Goal: Check status: Check status

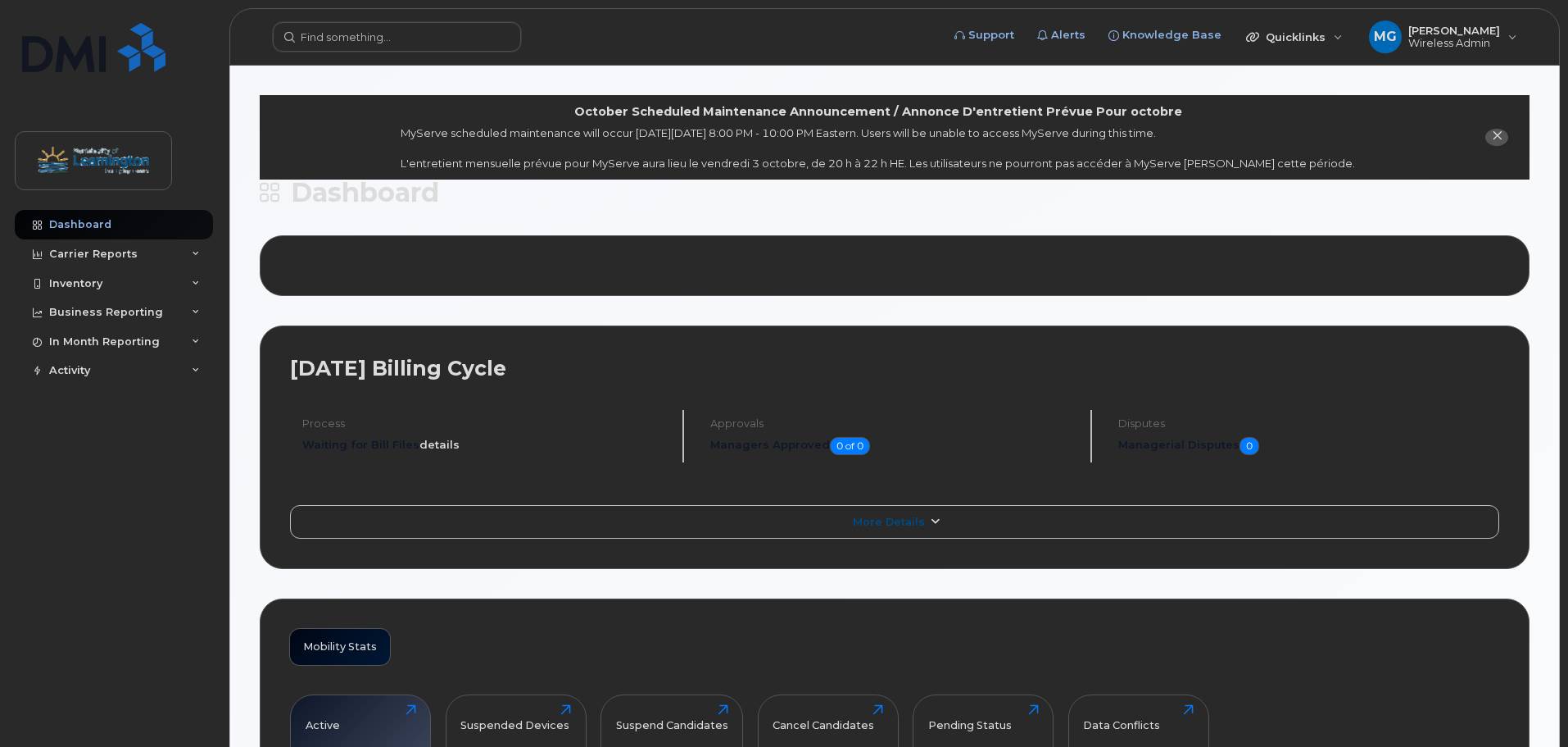
click at [54, 289] on div "Inventory" at bounding box center [75, 284] width 53 height 13
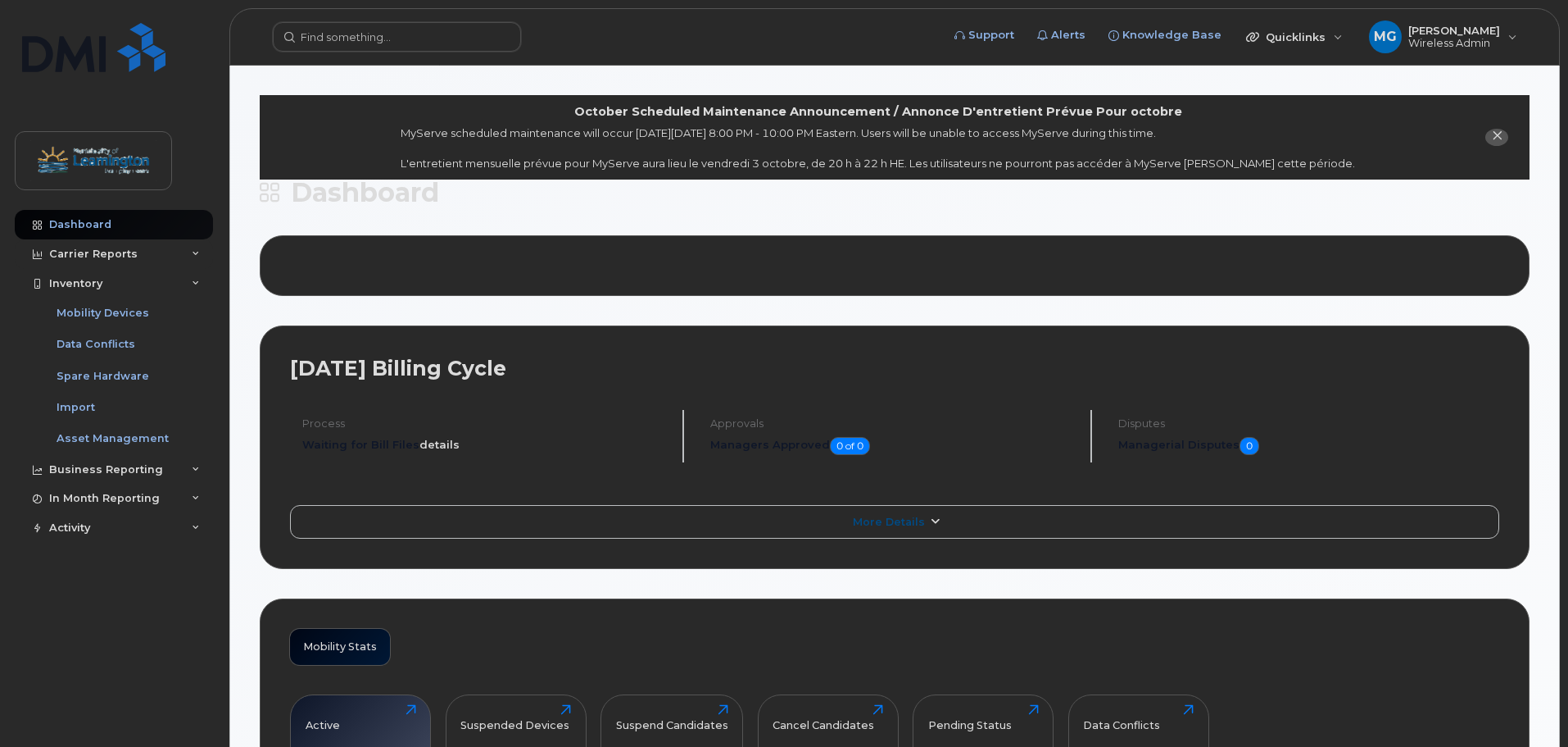
click at [87, 253] on div "Carrier Reports" at bounding box center [93, 254] width 89 height 13
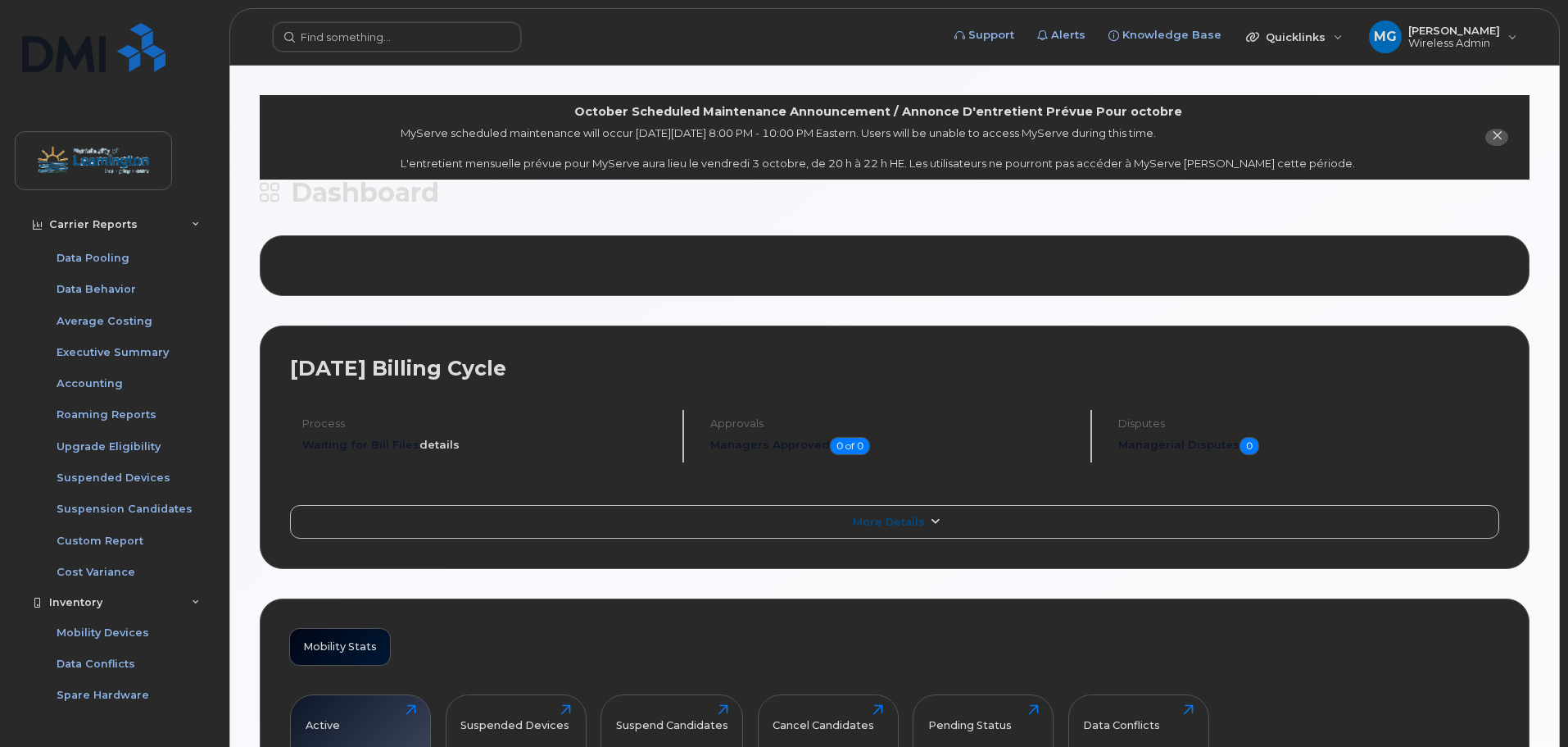
scroll to position [90, 0]
click at [78, 436] on link "Upgrade Eligibility" at bounding box center [127, 444] width 170 height 31
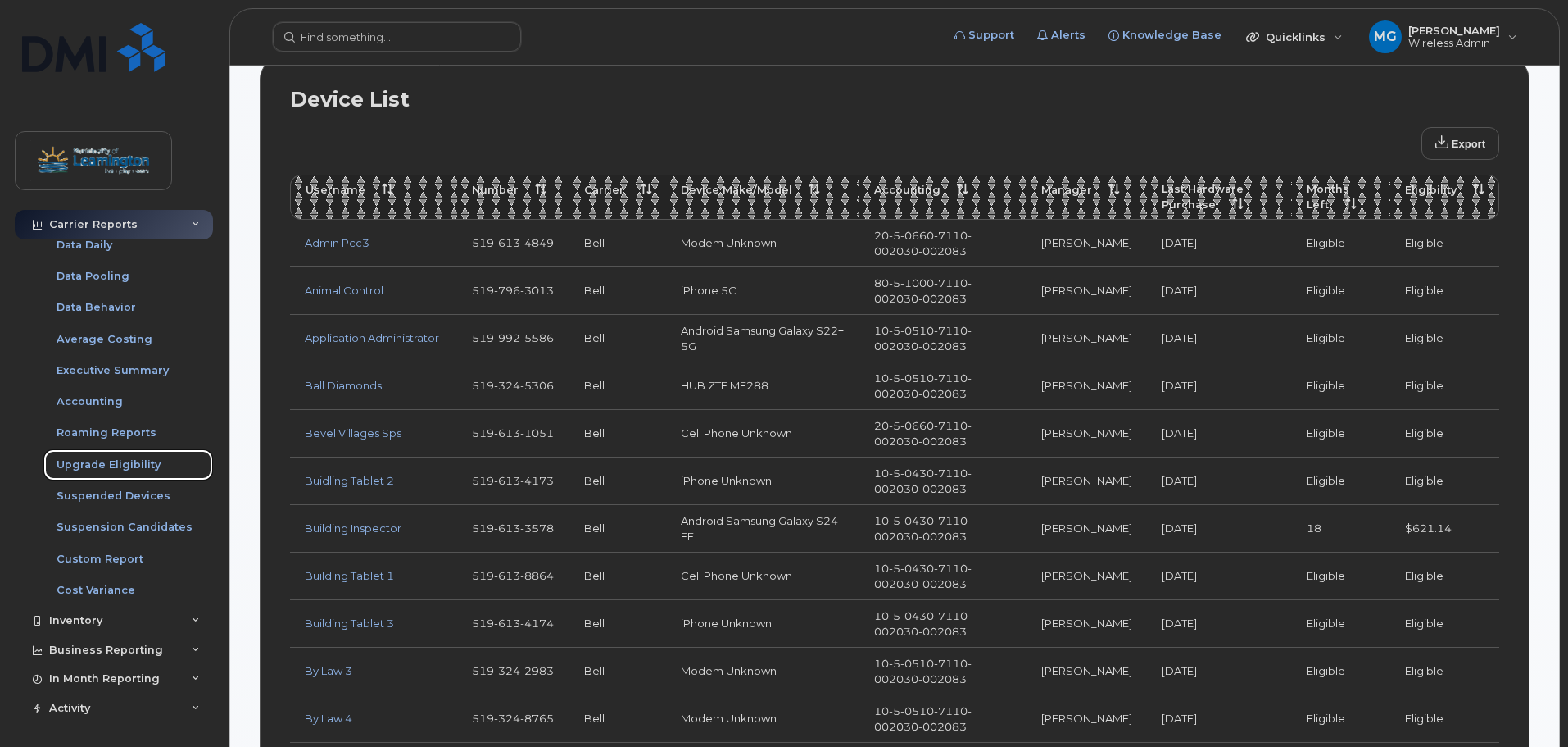
scroll to position [880, 0]
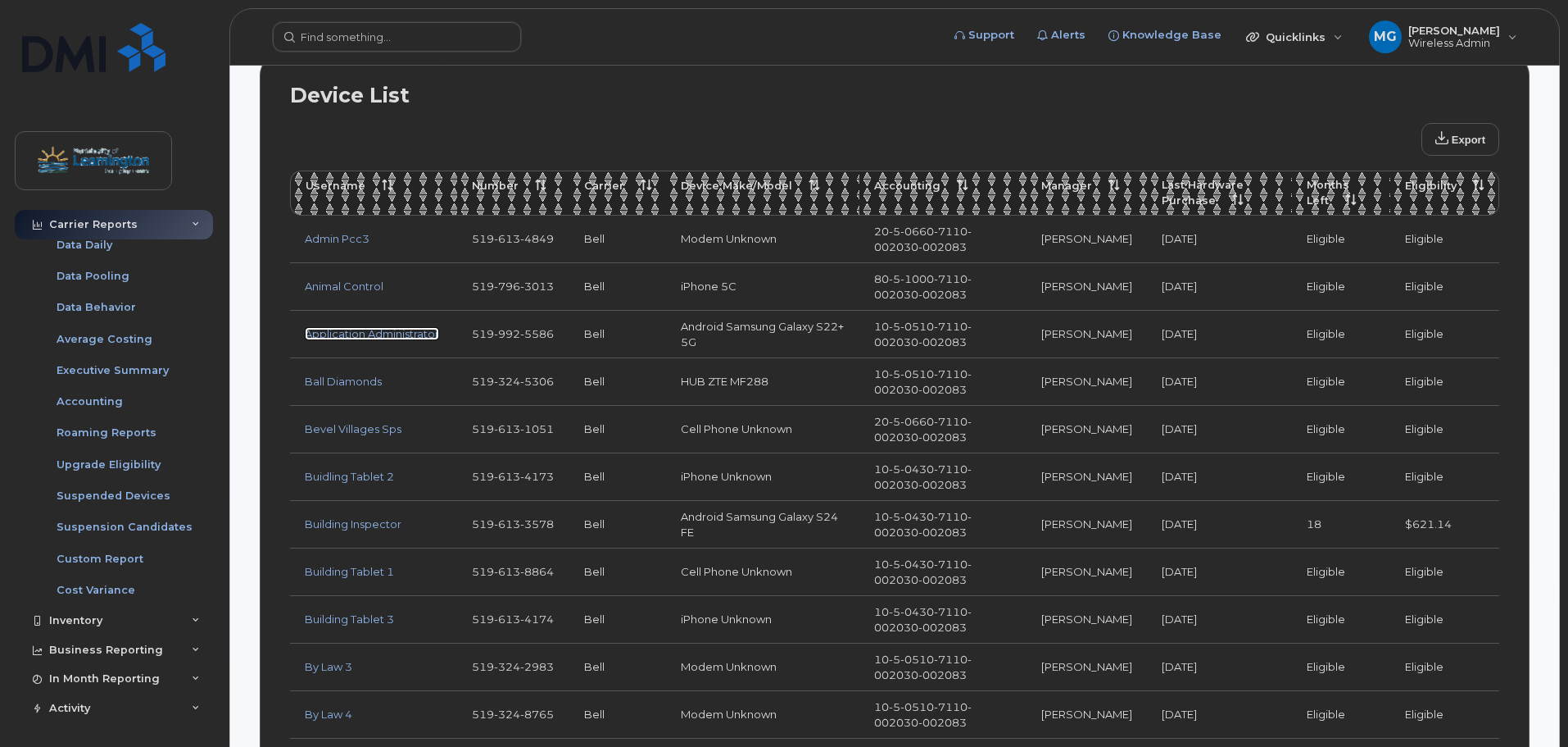
click at [405, 330] on link "Application Administrator" at bounding box center [372, 333] width 135 height 13
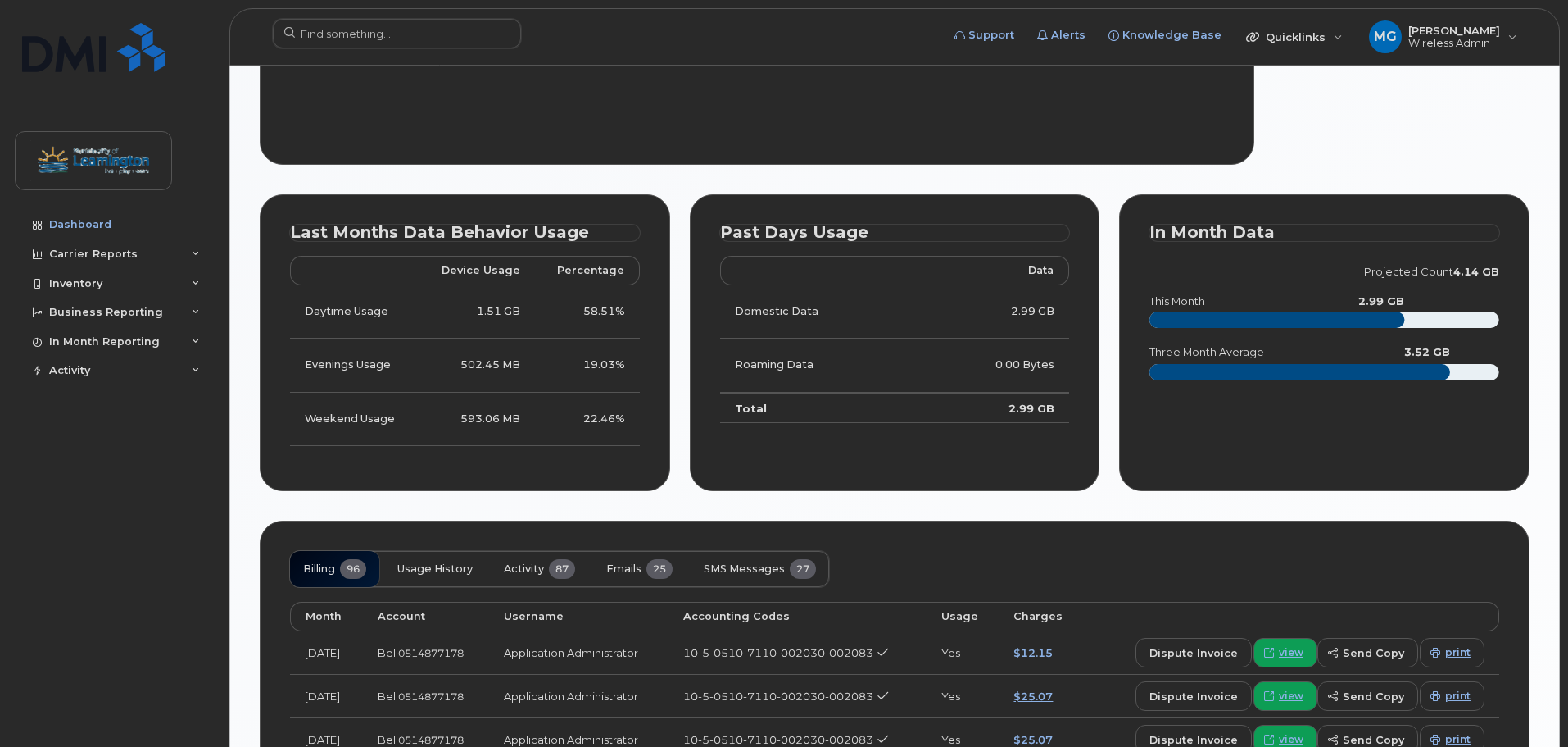
scroll to position [839, 0]
click at [101, 338] on div "In Month Reporting" at bounding box center [104, 341] width 110 height 13
click at [78, 461] on div "Activity" at bounding box center [70, 464] width 41 height 13
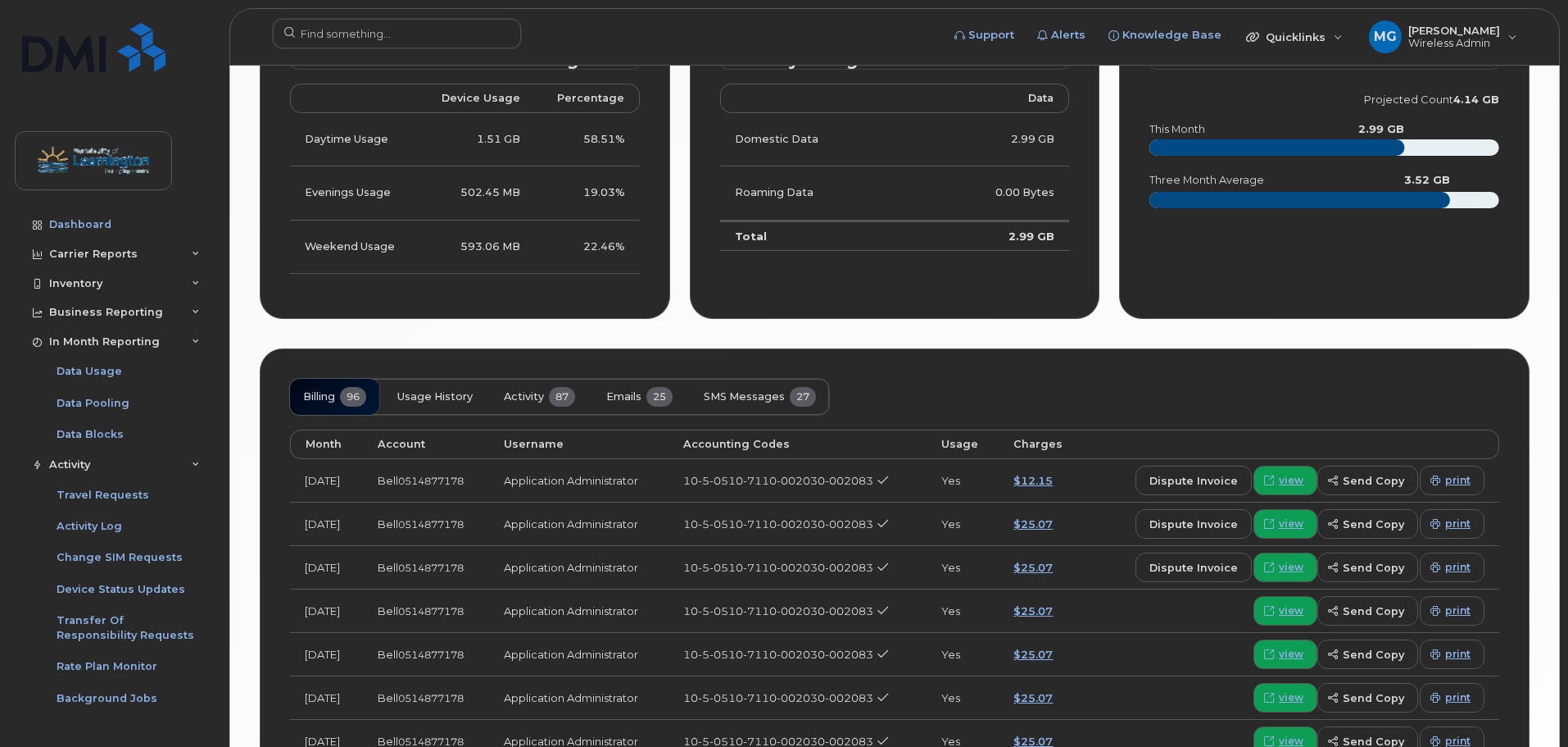
scroll to position [1082, 0]
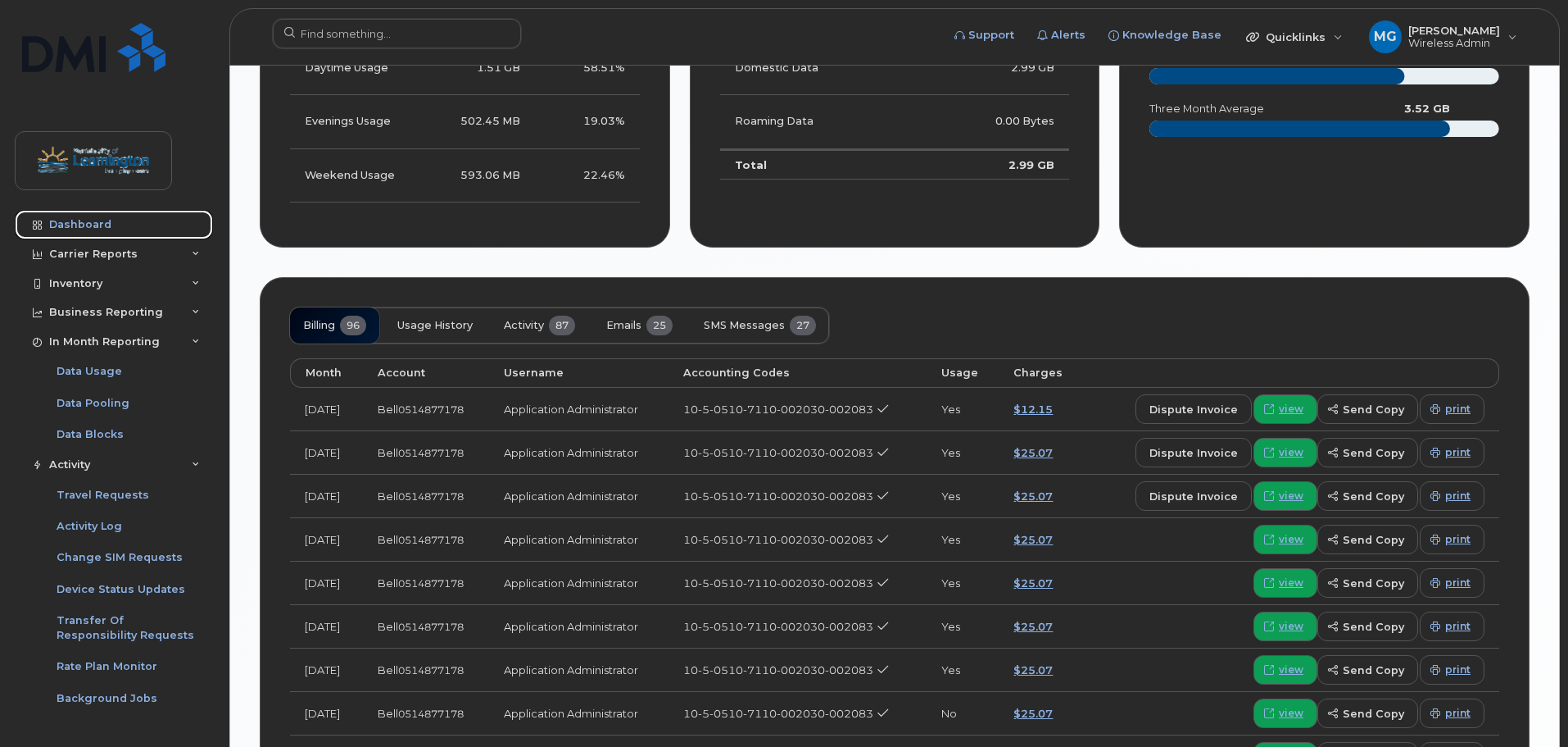
click at [67, 221] on div "Dashboard" at bounding box center [80, 224] width 62 height 13
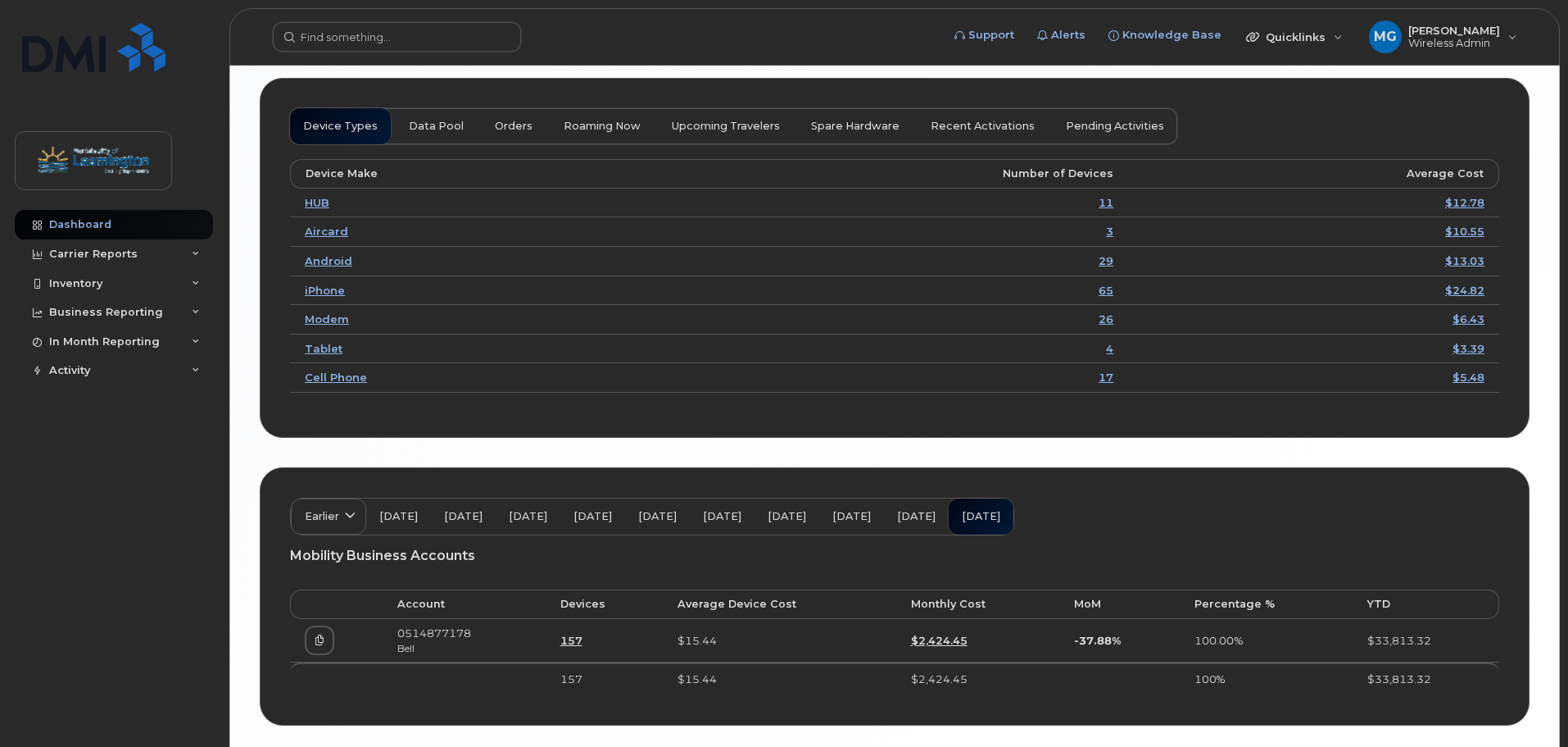
scroll to position [2220, 0]
